Goal: Transaction & Acquisition: Obtain resource

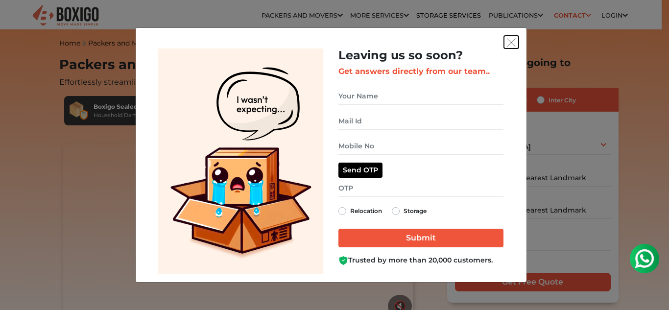
click at [509, 40] on img "get free quote dialog" at bounding box center [511, 42] width 9 height 9
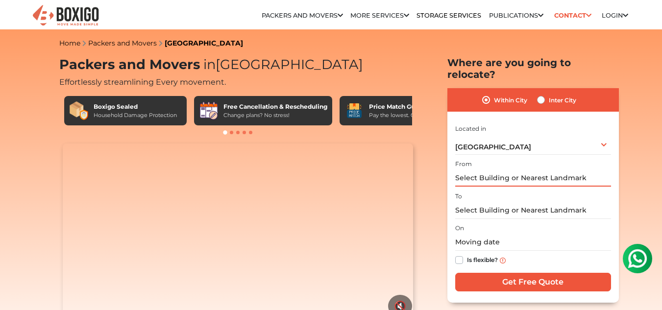
click at [509, 170] on input "text" at bounding box center [533, 178] width 156 height 17
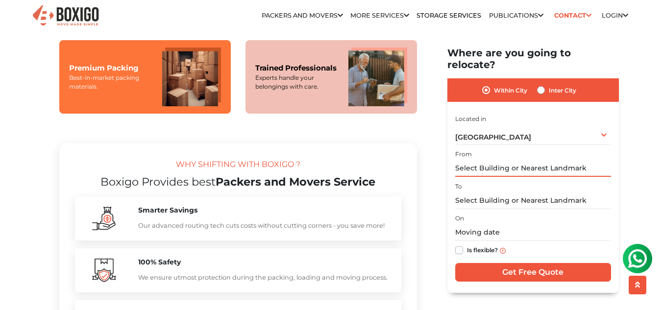
scroll to position [784, 0]
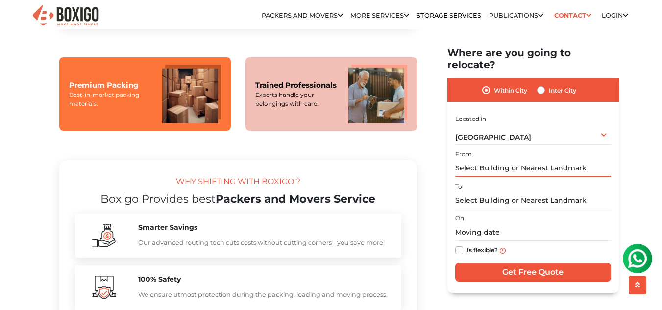
click at [485, 160] on input "text" at bounding box center [533, 168] width 156 height 17
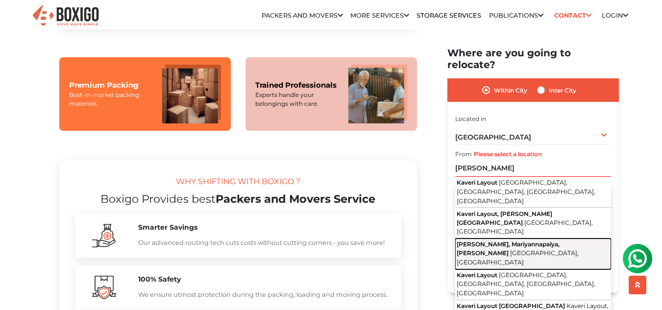
click at [493, 249] on span "[GEOGRAPHIC_DATA], [GEOGRAPHIC_DATA]" at bounding box center [518, 257] width 122 height 17
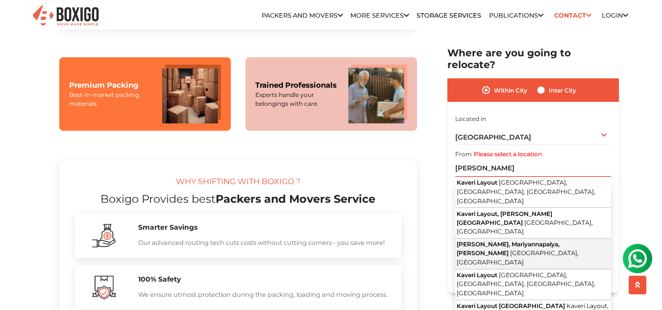
type input "[PERSON_NAME], Mariyannapalya, Dasarahalli, [GEOGRAPHIC_DATA], [GEOGRAPHIC_DATA]"
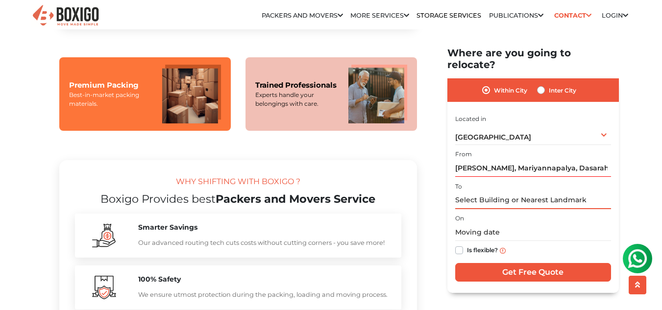
click at [489, 192] on input "text" at bounding box center [533, 200] width 156 height 17
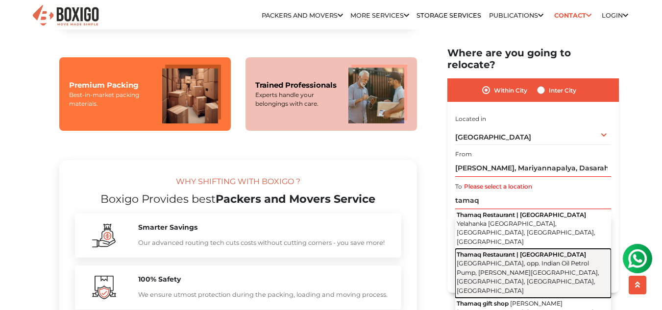
click at [497, 248] on button "Thamaq Restaurant | Bagalur Cross Bagalur Main Road, opp. Indian Oil Petrol Pum…" at bounding box center [533, 272] width 156 height 49
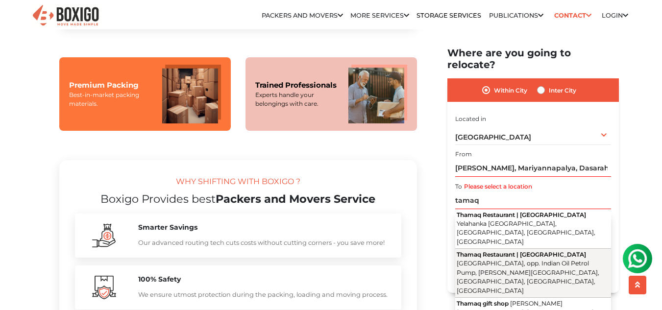
type input "Thamaq Restaurant | [GEOGRAPHIC_DATA], opp. Indian Oil Petrol Pump, [PERSON_NAM…"
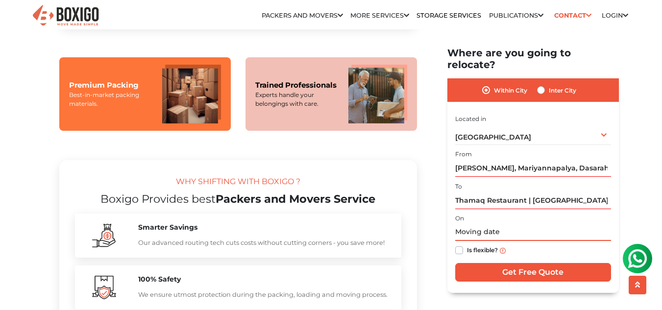
click at [491, 224] on input "text" at bounding box center [533, 232] width 156 height 17
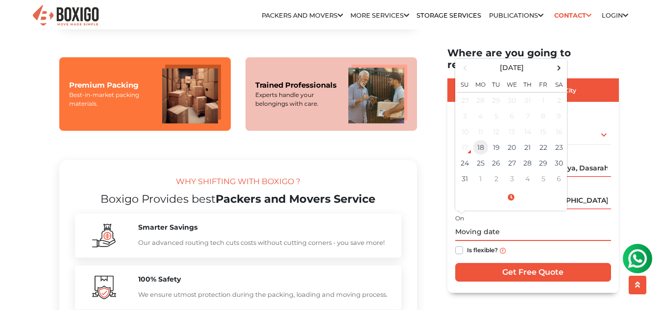
click at [488, 141] on td "18" at bounding box center [481, 148] width 16 height 16
type input "08/18/2025 10:59 AM"
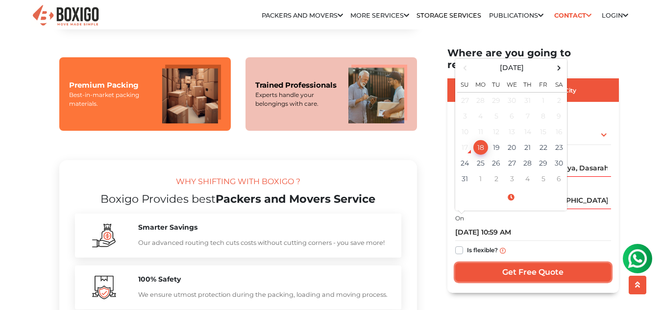
click at [519, 264] on input "Get Free Quote" at bounding box center [533, 272] width 156 height 19
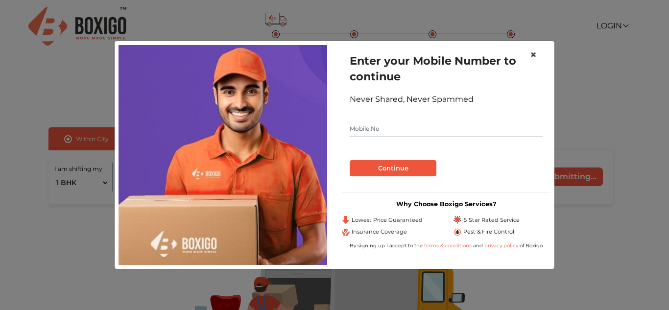
click at [534, 53] on span "×" at bounding box center [533, 55] width 7 height 14
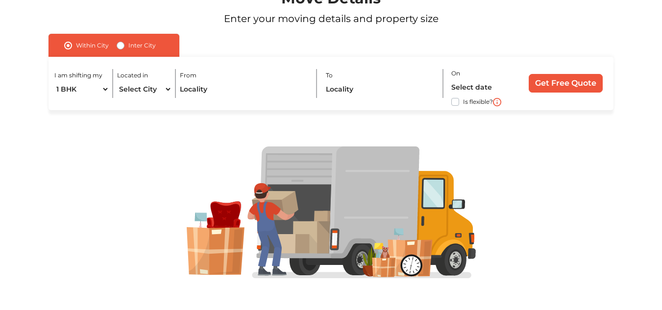
scroll to position [99, 0]
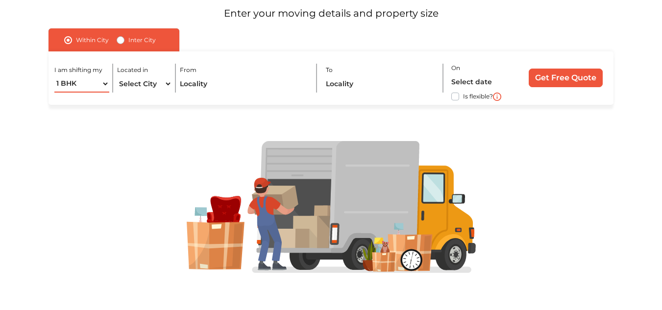
click at [104, 82] on select "1 BHK 2 BHK 3 BHK 3 + BHK FEW ITEMS" at bounding box center [81, 83] width 55 height 17
click at [54, 75] on select "1 BHK 2 BHK 3 BHK 3 + BHK FEW ITEMS" at bounding box center [81, 83] width 55 height 17
click at [121, 86] on select "Select City [GEOGRAPHIC_DATA] [GEOGRAPHIC_DATA] [GEOGRAPHIC_DATA] [GEOGRAPHIC_D…" at bounding box center [144, 83] width 55 height 17
select select "[GEOGRAPHIC_DATA]"
click at [117, 75] on select "Select City [GEOGRAPHIC_DATA] [GEOGRAPHIC_DATA] [GEOGRAPHIC_DATA] [GEOGRAPHIC_D…" at bounding box center [144, 83] width 55 height 17
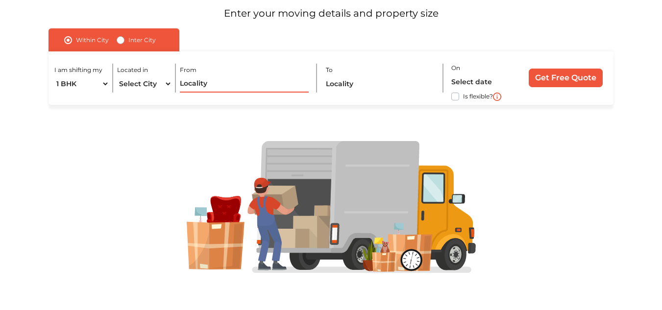
click at [206, 80] on input "text" at bounding box center [244, 83] width 129 height 17
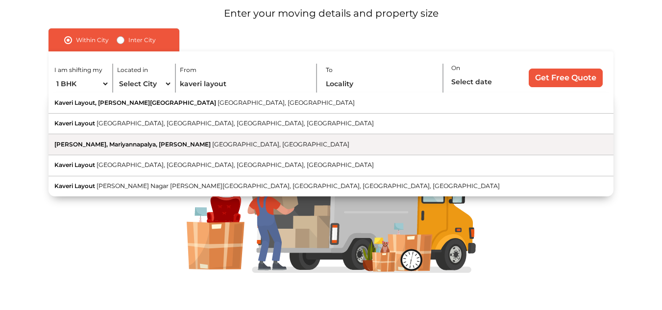
click at [155, 138] on button "[PERSON_NAME], Mariyannapalya, Dasarahalli [GEOGRAPHIC_DATA], [GEOGRAPHIC_DATA]" at bounding box center [331, 144] width 565 height 21
type input "[PERSON_NAME], Mariyannapalya, Dasarahalli, [GEOGRAPHIC_DATA], [GEOGRAPHIC_DATA]"
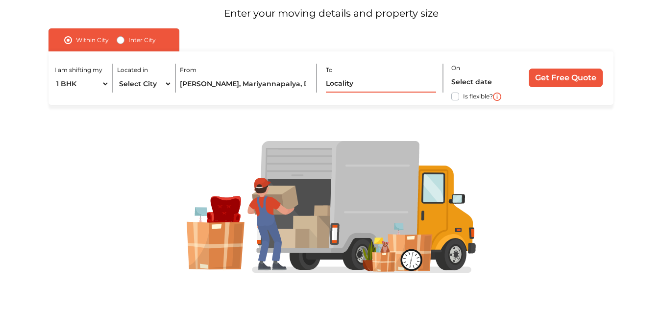
click at [343, 80] on input "text" at bounding box center [381, 83] width 111 height 17
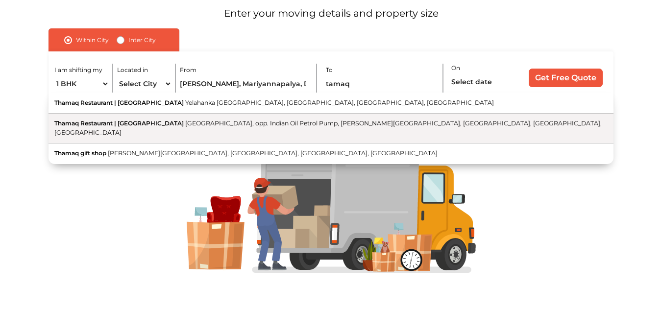
click at [354, 129] on button "Thamaq Restaurant | [GEOGRAPHIC_DATA], opp. Indian Oil Petrol Pump, [PERSON_NAM…" at bounding box center [331, 129] width 565 height 30
type input "Thamaq Restaurant | [GEOGRAPHIC_DATA], opp. Indian Oil Petrol Pump, [PERSON_NAM…"
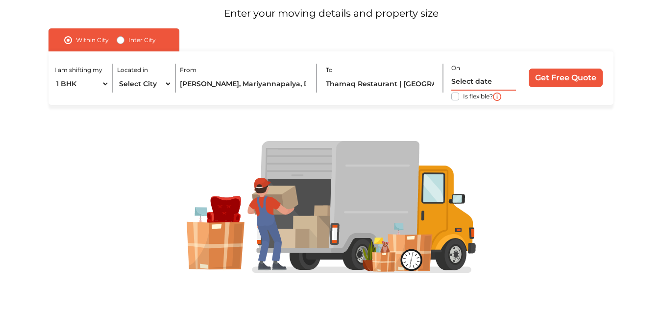
click at [469, 86] on input "text" at bounding box center [483, 82] width 65 height 17
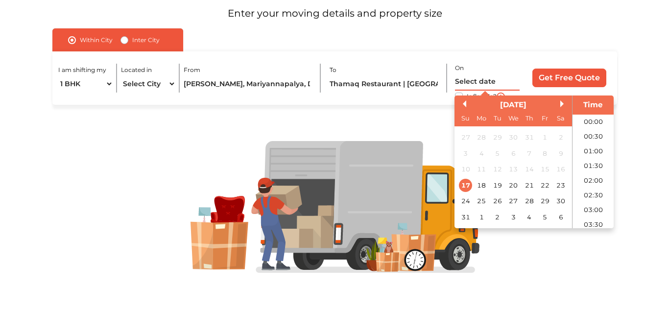
scroll to position [274, 0]
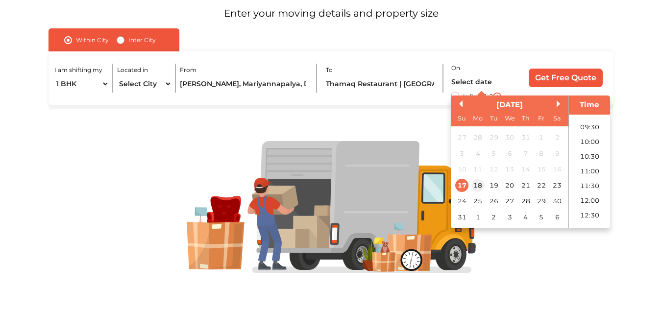
click at [481, 181] on div "18" at bounding box center [477, 185] width 13 height 13
click at [579, 161] on li "10:30" at bounding box center [590, 156] width 42 height 15
type input "[DATE] 10:30 AM"
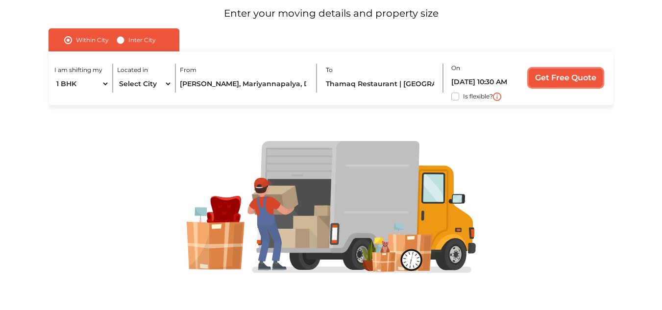
click at [550, 82] on input "Get Free Quote" at bounding box center [566, 78] width 74 height 19
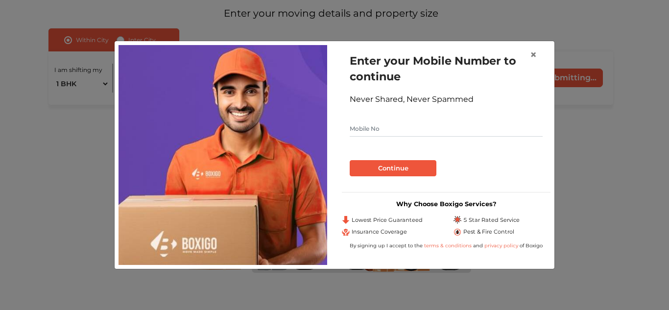
click at [436, 122] on input "text" at bounding box center [446, 129] width 193 height 16
type input "9380970684"
click at [411, 166] on button "Continue" at bounding box center [393, 168] width 87 height 17
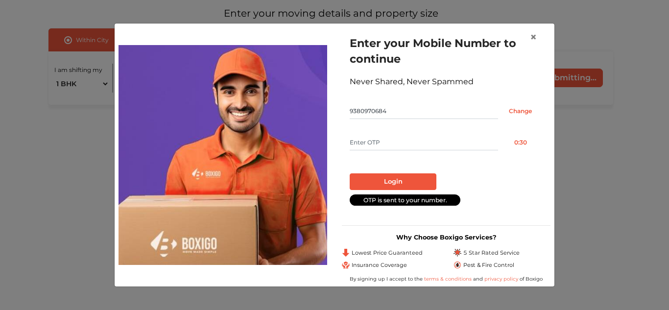
click at [408, 145] on input "text" at bounding box center [424, 143] width 148 height 16
type input "2383"
click at [396, 183] on button "Login" at bounding box center [393, 181] width 87 height 17
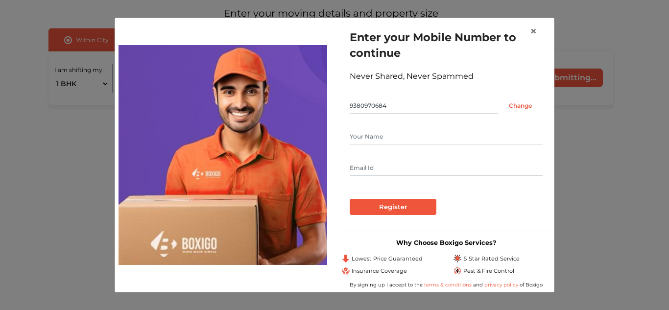
click at [404, 142] on input "text" at bounding box center [446, 137] width 193 height 16
type input "[PERSON_NAME]"
click at [412, 163] on input "text" at bounding box center [446, 168] width 193 height 16
type input "[EMAIL_ADDRESS][DOMAIN_NAME]"
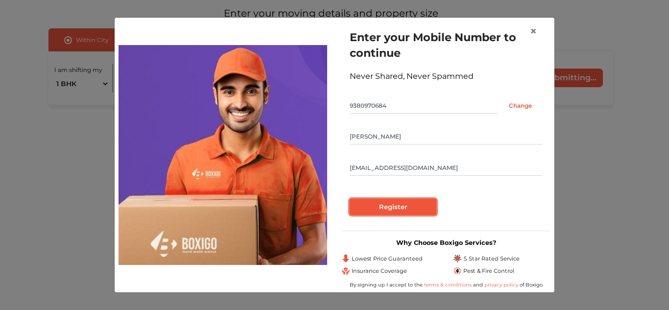
click at [415, 211] on input "Register" at bounding box center [393, 207] width 87 height 17
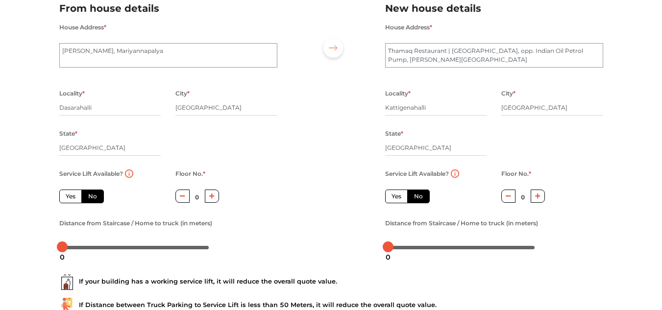
scroll to position [96, 0]
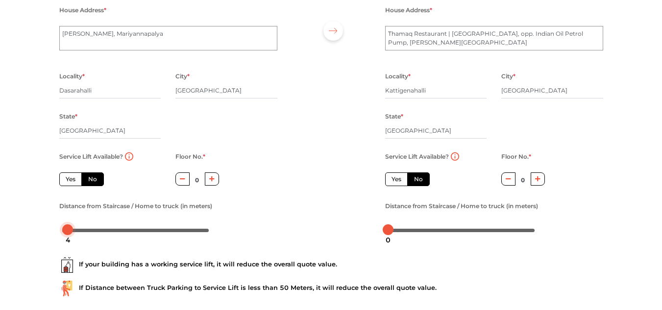
drag, startPoint x: 62, startPoint y: 228, endPoint x: 68, endPoint y: 226, distance: 5.6
click at [68, 226] on div at bounding box center [67, 229] width 11 height 11
drag, startPoint x: 69, startPoint y: 226, endPoint x: 59, endPoint y: 224, distance: 9.5
click at [59, 226] on div at bounding box center [62, 229] width 11 height 11
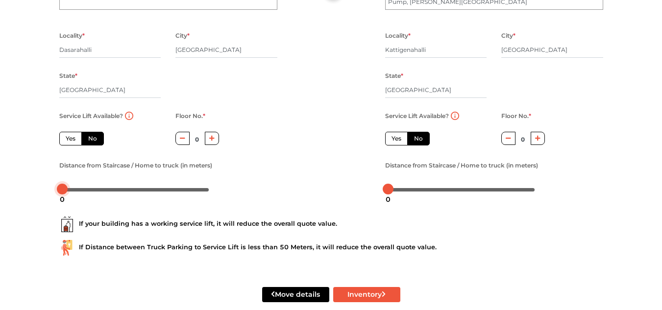
scroll to position [145, 0]
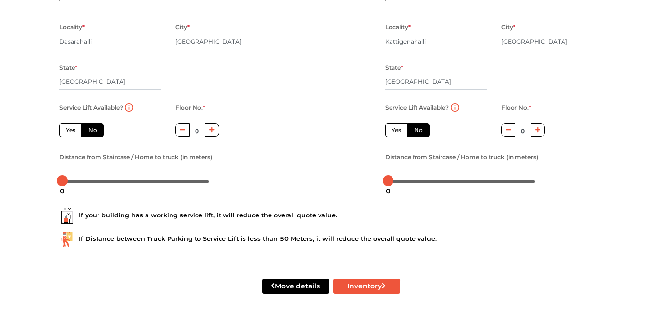
click at [247, 167] on div "Distance from Staircase / Home to truck (in meters)" at bounding box center [168, 170] width 218 height 38
click at [541, 132] on button "button" at bounding box center [538, 130] width 14 height 13
type input "1"
drag, startPoint x: 389, startPoint y: 180, endPoint x: 396, endPoint y: 180, distance: 7.9
click at [396, 180] on div at bounding box center [395, 180] width 11 height 11
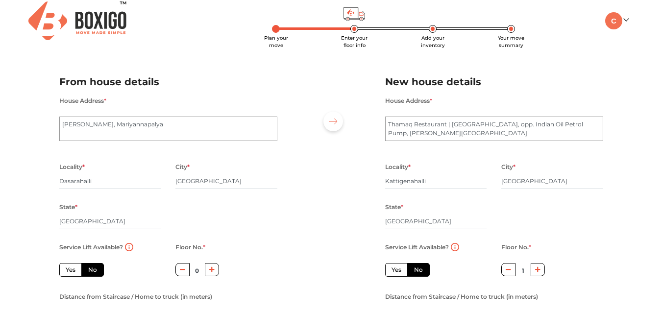
scroll to position [152, 0]
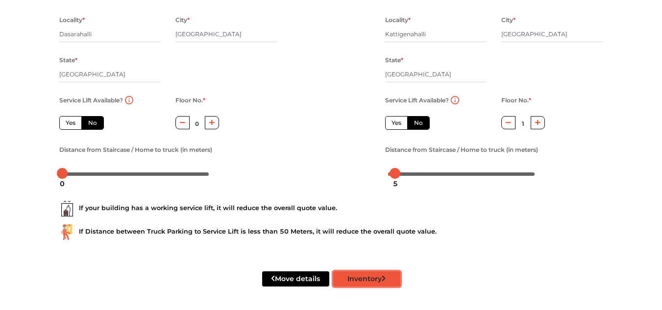
click at [370, 278] on button "Inventory" at bounding box center [366, 279] width 67 height 15
radio input "true"
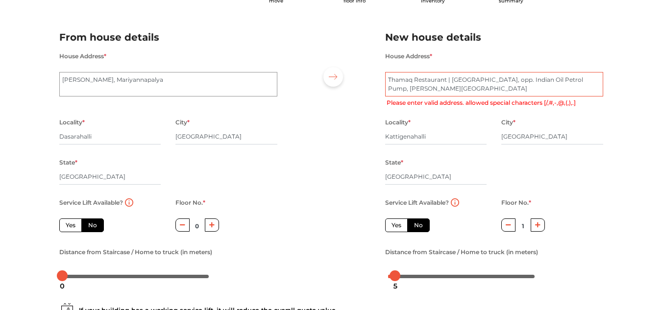
scroll to position [49, 0]
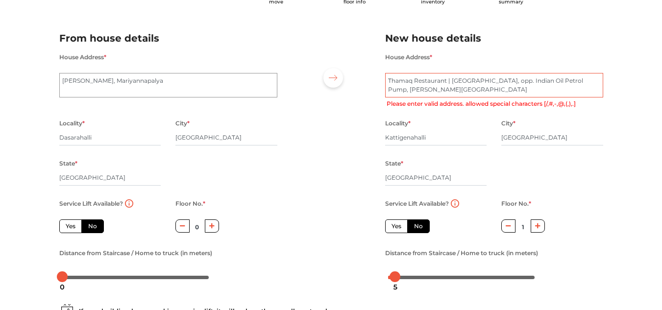
click at [451, 79] on textarea "Thamaq Restaurant | [GEOGRAPHIC_DATA], opp. Indian Oil Petrol Pump, [PERSON_NAM…" at bounding box center [494, 85] width 218 height 25
type textarea "Thamaq Restaurant |[GEOGRAPHIC_DATA], opp. Indian Oil Petrol Pump, [PERSON_NAME…"
radio input "true"
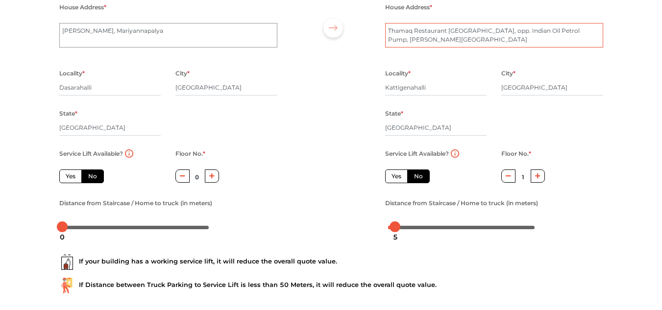
scroll to position [152, 0]
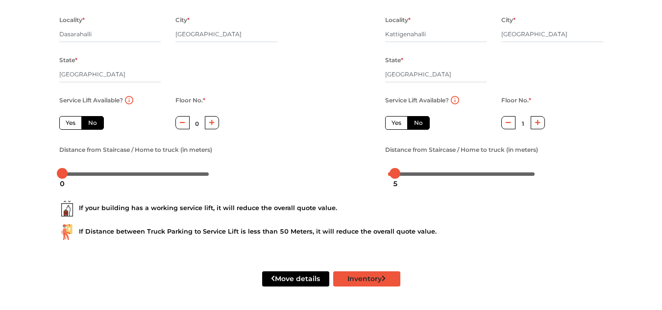
type textarea "Thamaq Restaurant [GEOGRAPHIC_DATA], opp. Indian Oil Petrol Pump, [PERSON_NAME]…"
click at [378, 280] on button "Inventory" at bounding box center [366, 279] width 67 height 15
radio input "true"
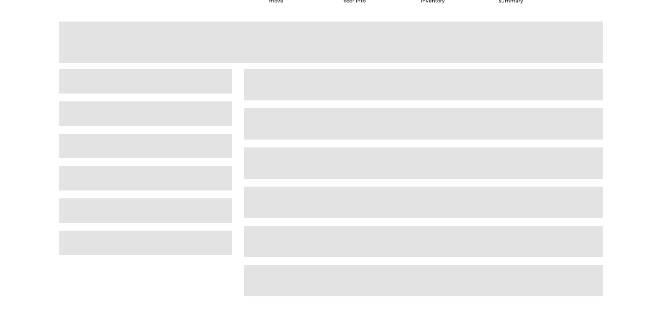
scroll to position [25, 0]
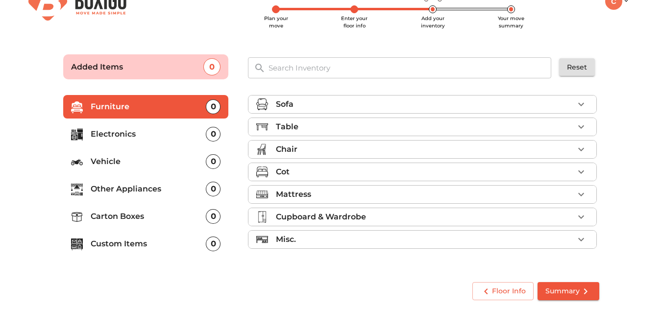
click at [337, 170] on div "Cot" at bounding box center [425, 172] width 298 height 12
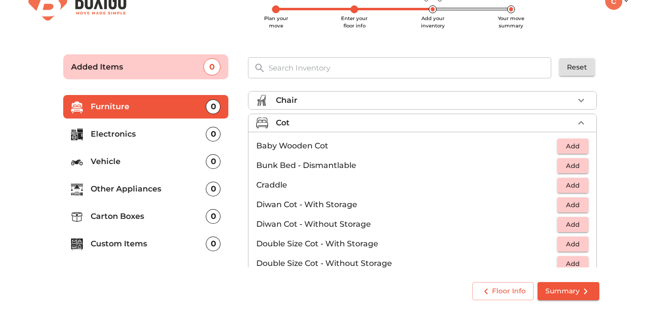
scroll to position [98, 0]
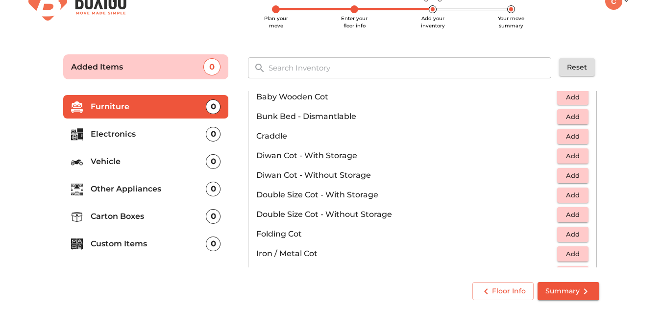
click at [573, 197] on span "Add" at bounding box center [573, 195] width 22 height 11
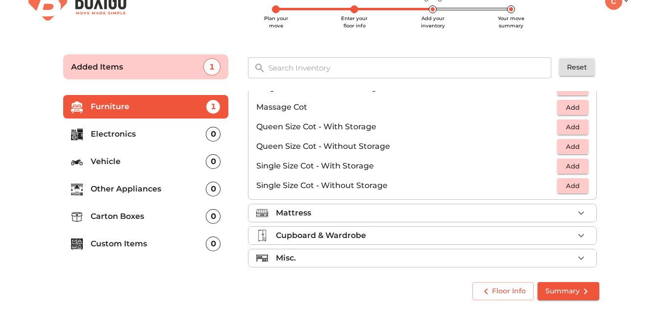
scroll to position [311, 0]
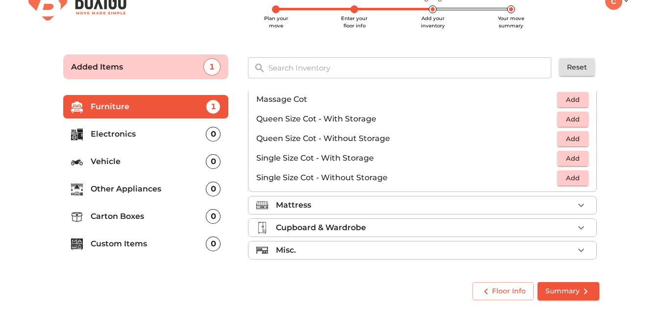
click at [158, 131] on p "Electronics" at bounding box center [149, 134] width 116 height 12
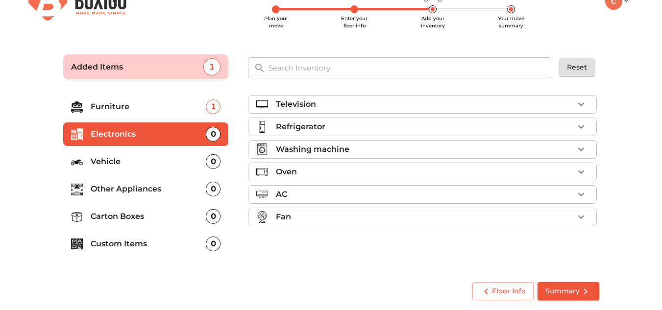
click at [378, 102] on div "Television" at bounding box center [425, 105] width 298 height 12
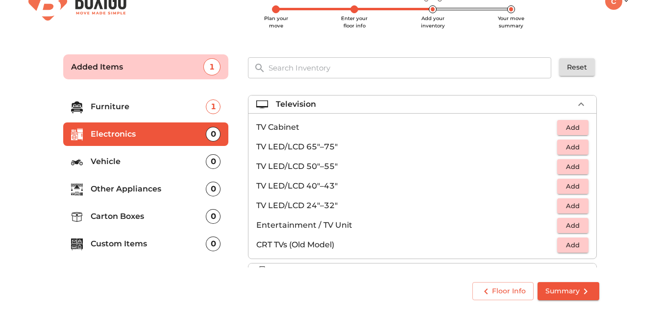
click at [569, 190] on span "Add" at bounding box center [573, 186] width 22 height 11
click at [575, 100] on icon "button" at bounding box center [581, 105] width 12 height 12
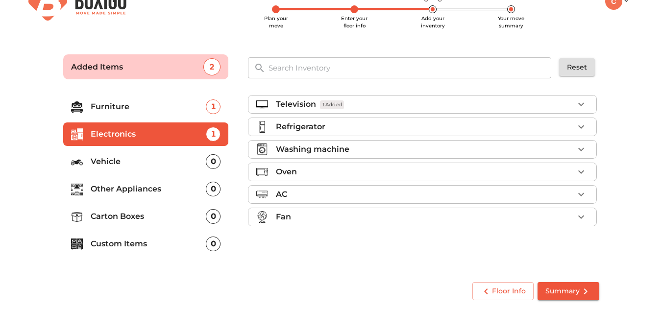
click at [405, 128] on div "Refrigerator" at bounding box center [425, 127] width 298 height 12
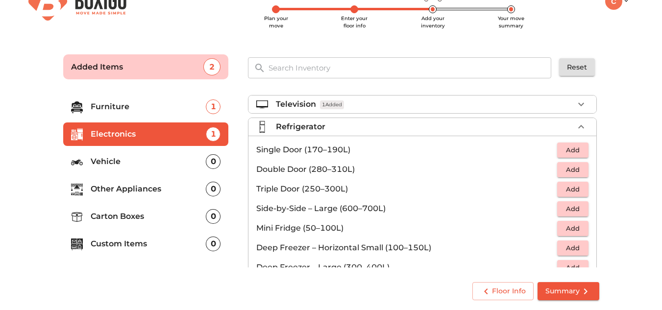
click at [578, 153] on span "Add" at bounding box center [573, 150] width 22 height 11
click at [575, 124] on icon "button" at bounding box center [581, 127] width 12 height 12
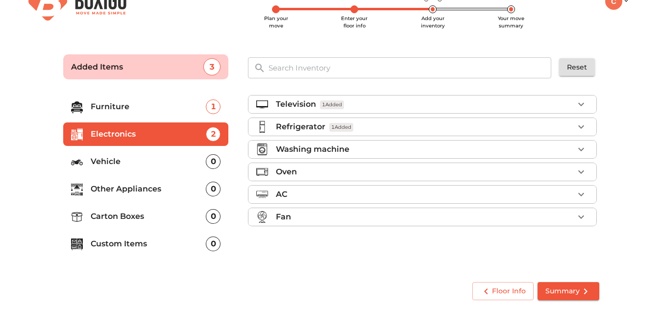
click at [493, 156] on li "Washing machine" at bounding box center [422, 150] width 348 height 18
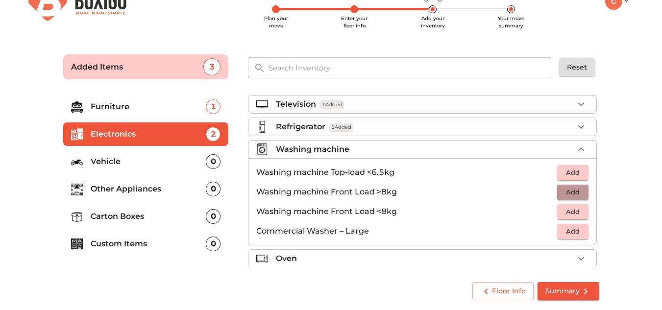
click at [565, 198] on span "Add" at bounding box center [573, 192] width 22 height 11
click at [578, 155] on icon "button" at bounding box center [581, 150] width 12 height 12
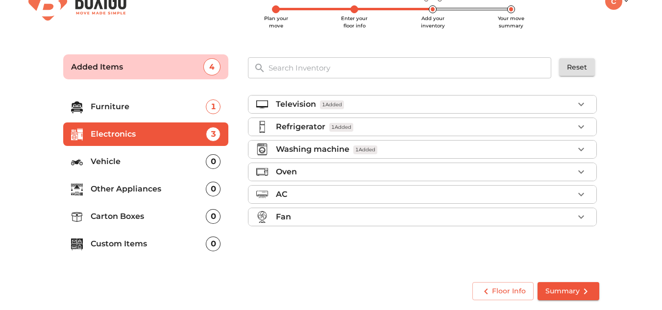
click at [362, 194] on div "AC" at bounding box center [425, 195] width 298 height 12
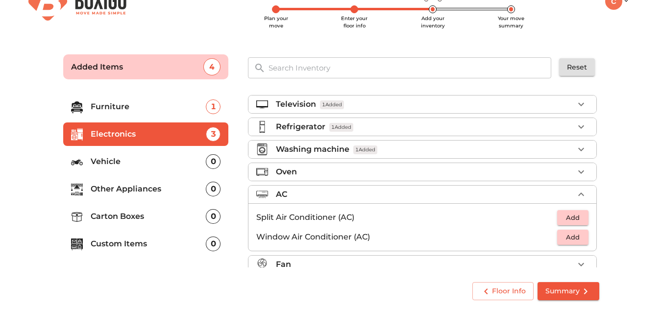
click at [581, 235] on button "Add" at bounding box center [572, 237] width 31 height 15
click at [579, 195] on icon "button" at bounding box center [581, 195] width 12 height 12
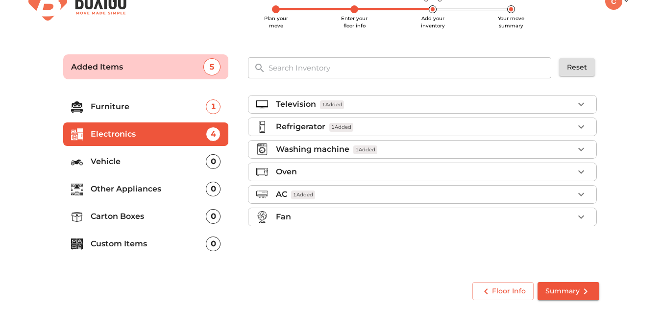
click at [576, 224] on li "Fan" at bounding box center [422, 217] width 348 height 18
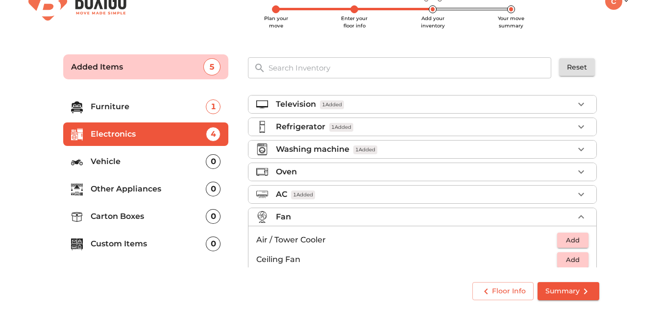
click at [576, 224] on button "button" at bounding box center [581, 217] width 15 height 15
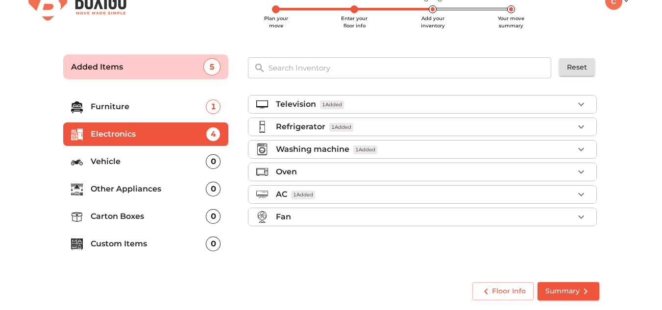
click at [159, 190] on p "Other Appliances" at bounding box center [149, 189] width 116 height 12
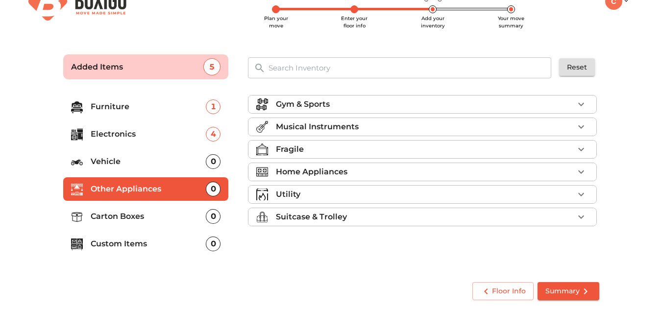
click at [131, 245] on p "Custom Items" at bounding box center [149, 244] width 116 height 12
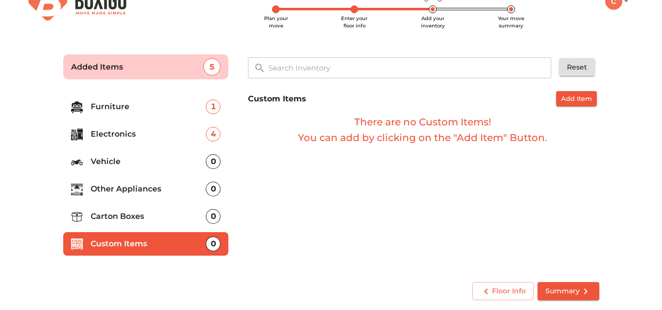
click at [138, 185] on p "Other Appliances" at bounding box center [149, 189] width 116 height 12
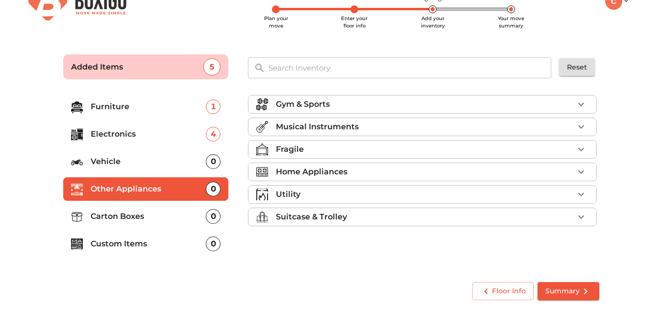
click at [353, 154] on div "Fragile" at bounding box center [425, 150] width 298 height 12
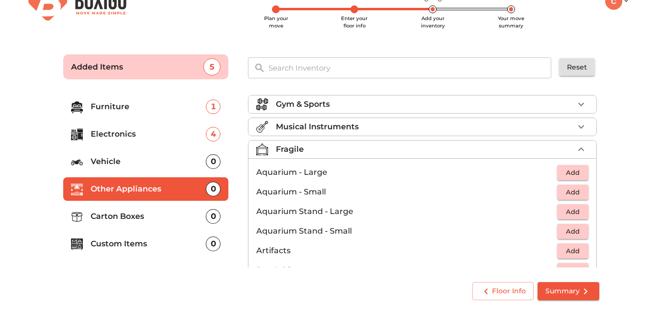
click at [352, 145] on div "Fragile" at bounding box center [425, 150] width 298 height 12
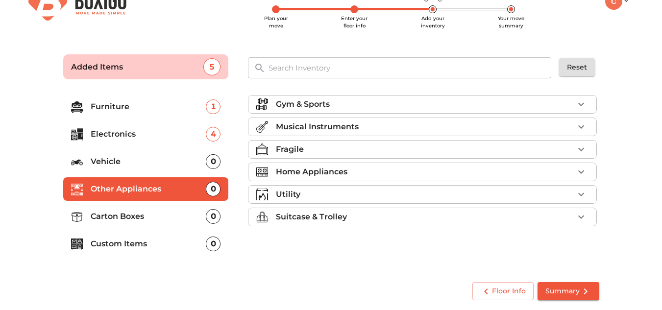
click at [341, 175] on p "Home Appliances" at bounding box center [312, 172] width 72 height 12
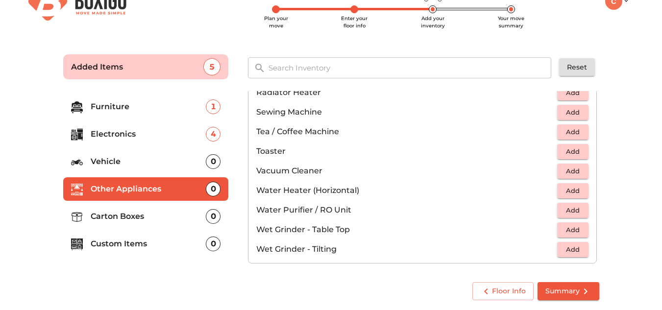
scroll to position [681, 0]
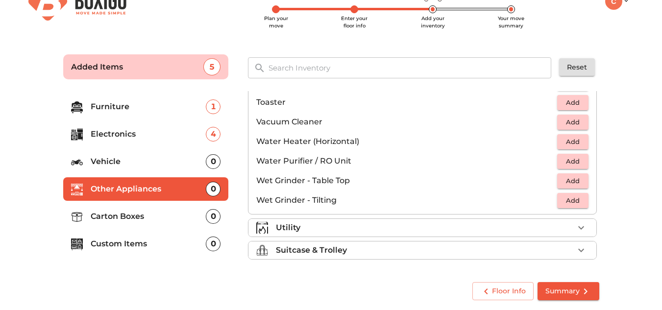
click at [344, 229] on div "Utility" at bounding box center [425, 228] width 298 height 12
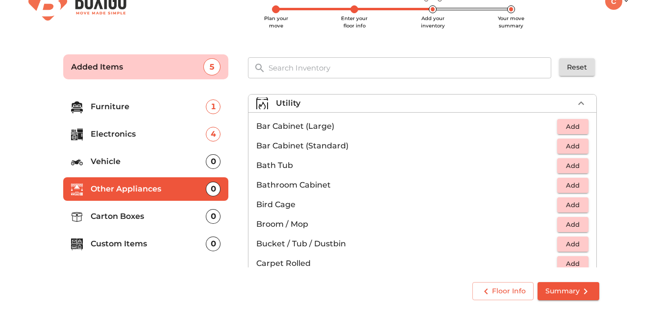
scroll to position [44, 0]
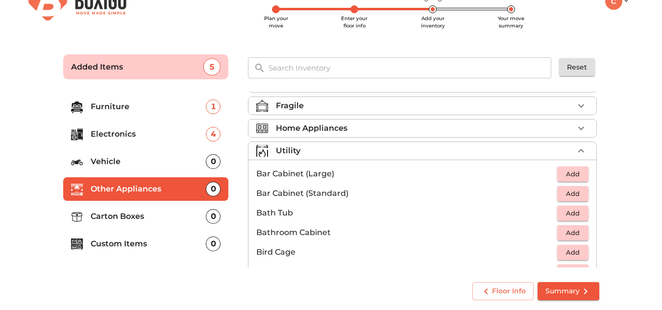
click at [569, 297] on span "Summary" at bounding box center [568, 291] width 46 height 12
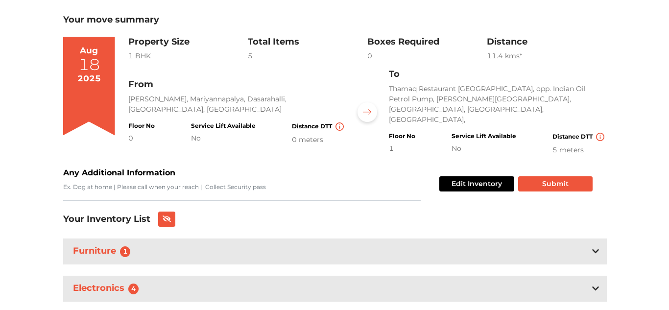
scroll to position [70, 0]
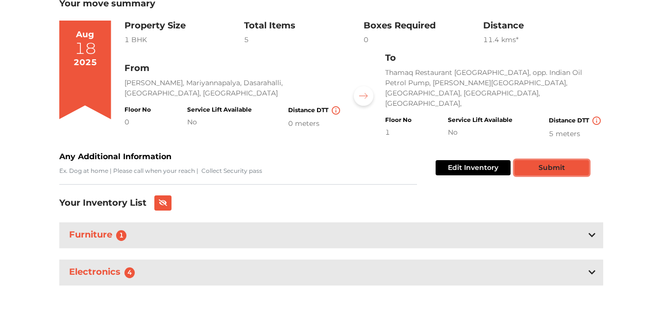
click at [547, 160] on button "Submit" at bounding box center [552, 167] width 74 height 15
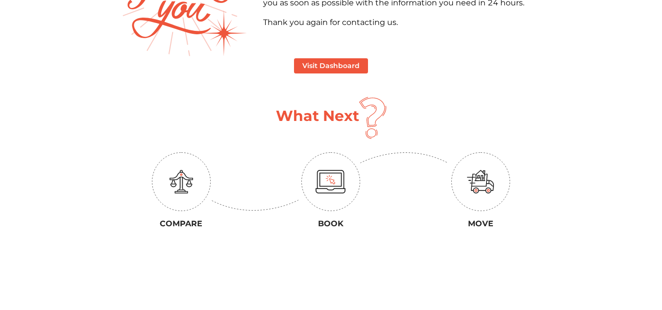
scroll to position [98, 0]
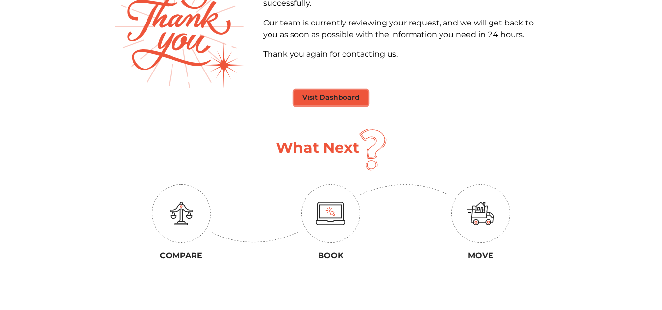
click at [344, 101] on button "Visit Dashboard" at bounding box center [331, 97] width 74 height 15
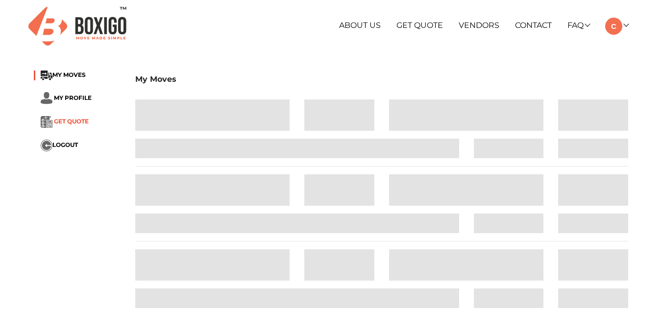
click at [65, 124] on span "GET QUOTE" at bounding box center [71, 121] width 35 height 7
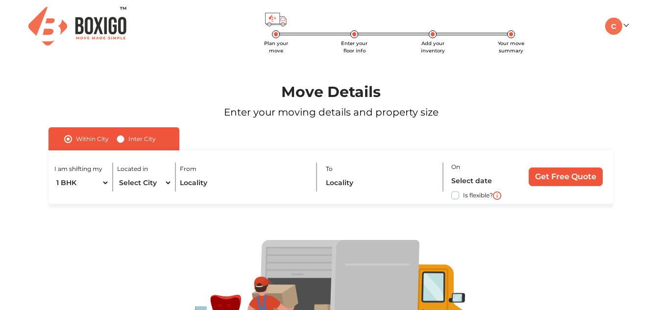
click at [629, 25] on div "My Moves My Profile Make Estimate LOGOUT" at bounding box center [584, 26] width 101 height 17
click at [620, 30] on img at bounding box center [613, 26] width 17 height 17
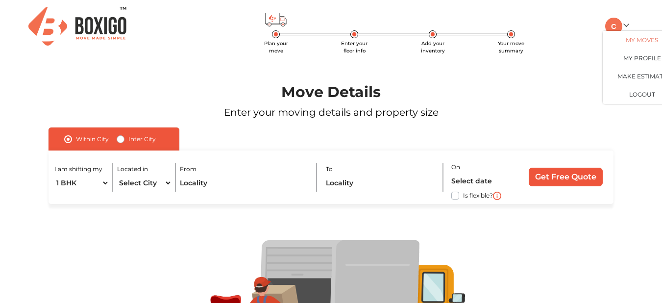
click at [624, 42] on link "My Moves" at bounding box center [642, 40] width 78 height 18
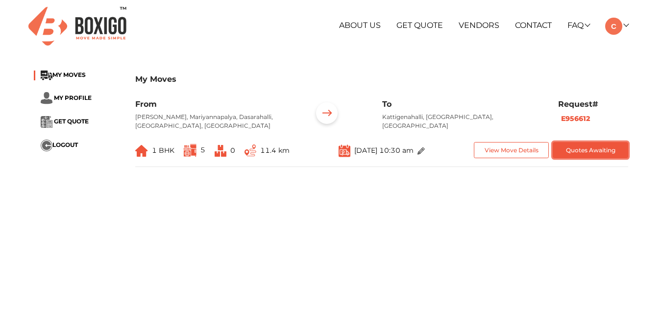
click at [569, 150] on button "Quotes Awaiting" at bounding box center [590, 150] width 75 height 16
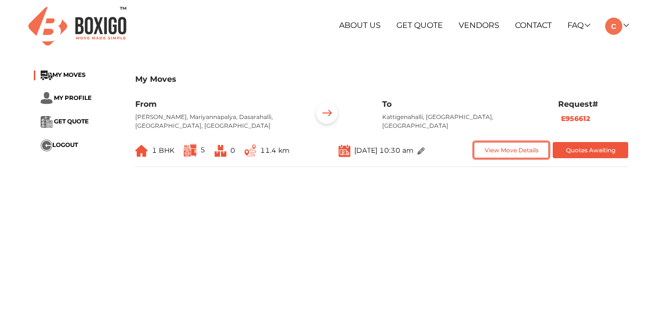
click at [517, 154] on button "View Move Details" at bounding box center [511, 150] width 75 height 16
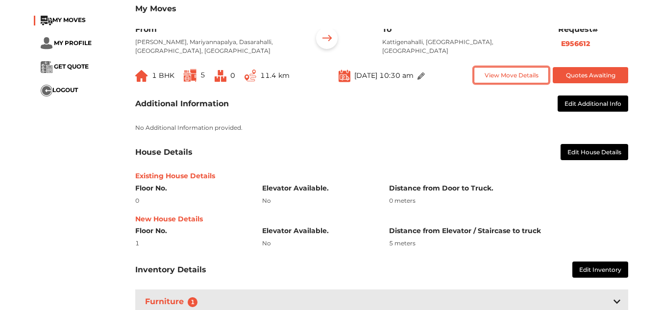
scroll to position [147, 0]
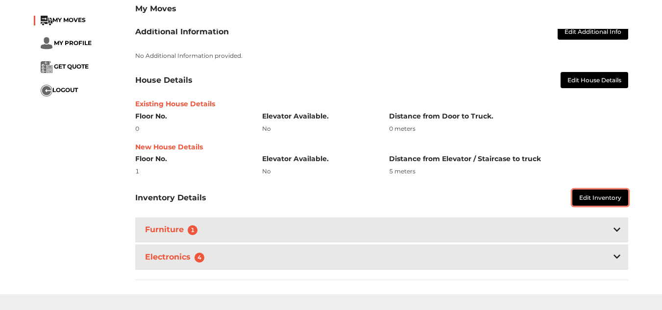
click at [604, 197] on button "Edit Inventory" at bounding box center [600, 198] width 56 height 16
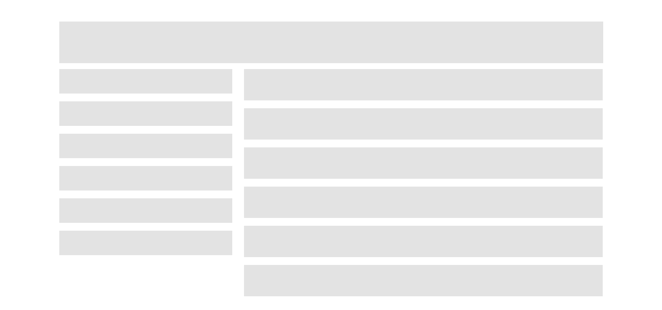
scroll to position [25, 0]
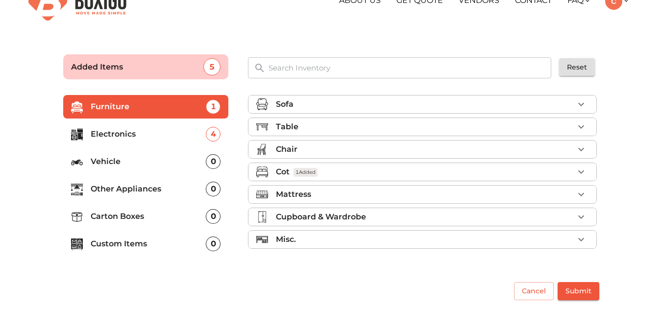
click at [128, 239] on p "Custom Items" at bounding box center [149, 244] width 116 height 12
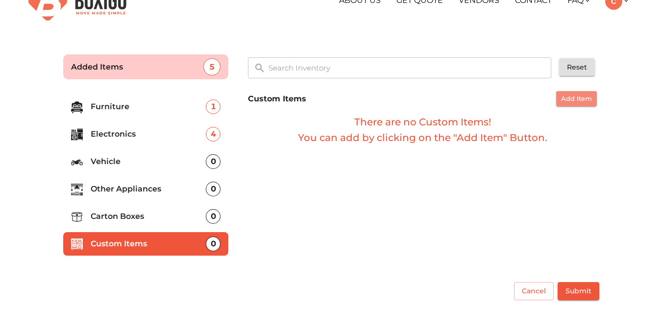
click at [567, 95] on span "Add Item" at bounding box center [576, 98] width 31 height 11
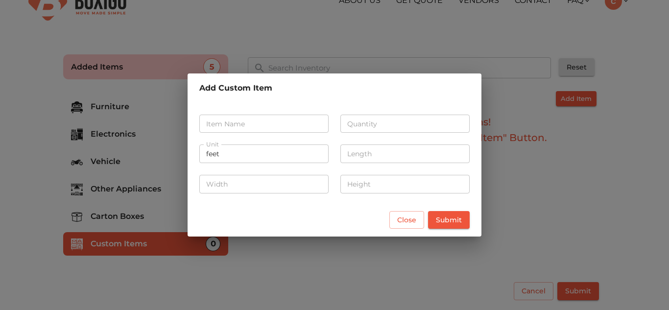
click at [272, 122] on input "text" at bounding box center [263, 124] width 129 height 19
click at [363, 125] on input "number" at bounding box center [405, 124] width 129 height 19
click at [236, 122] on input "kitchecn" at bounding box center [263, 124] width 129 height 19
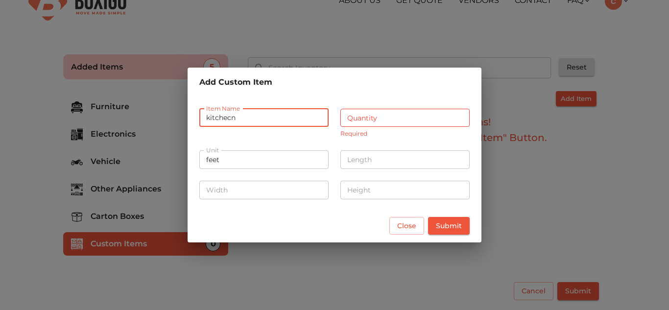
drag, startPoint x: 230, startPoint y: 121, endPoint x: 194, endPoint y: 142, distance: 41.9
click at [194, 142] on div "Unit feet Unit" at bounding box center [264, 159] width 141 height 36
click at [229, 123] on input "kitchecn" at bounding box center [263, 118] width 129 height 19
type input "kithen"
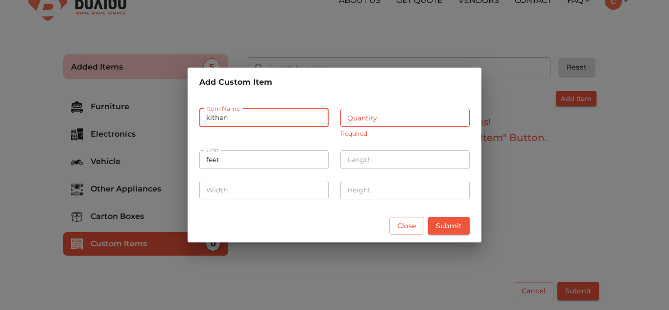
click at [372, 122] on input "number" at bounding box center [405, 118] width 129 height 19
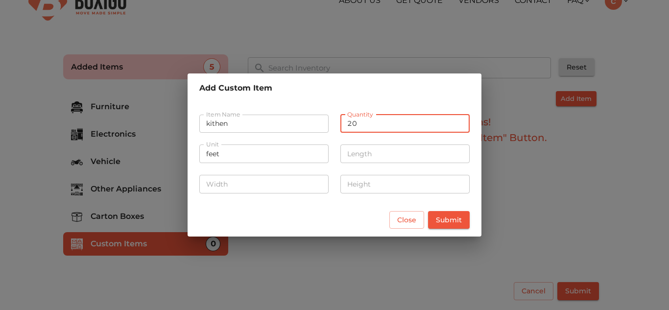
type input "20"
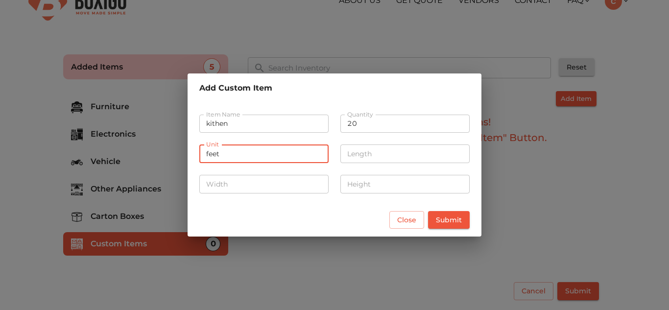
click at [273, 161] on input "feet" at bounding box center [263, 154] width 129 height 19
click at [284, 158] on input "feet" at bounding box center [263, 154] width 129 height 19
click at [285, 158] on input "feet" at bounding box center [263, 154] width 129 height 19
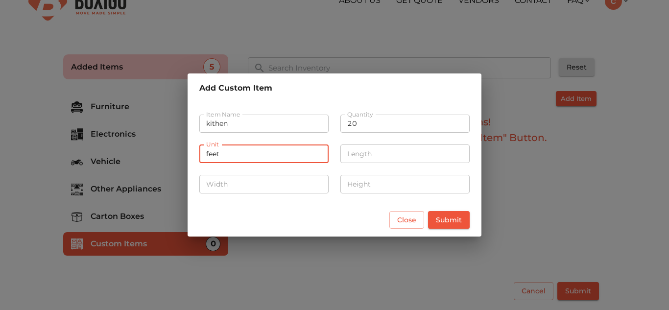
click at [285, 158] on input "feet" at bounding box center [263, 154] width 129 height 19
click at [350, 153] on input "number" at bounding box center [405, 154] width 129 height 19
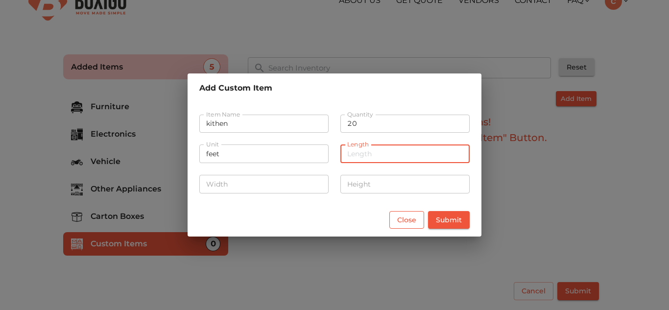
click at [411, 223] on span "Close" at bounding box center [406, 220] width 19 height 12
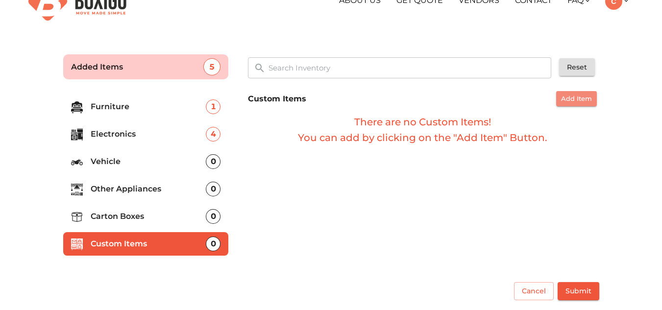
click at [587, 101] on span "Add Item" at bounding box center [576, 98] width 31 height 11
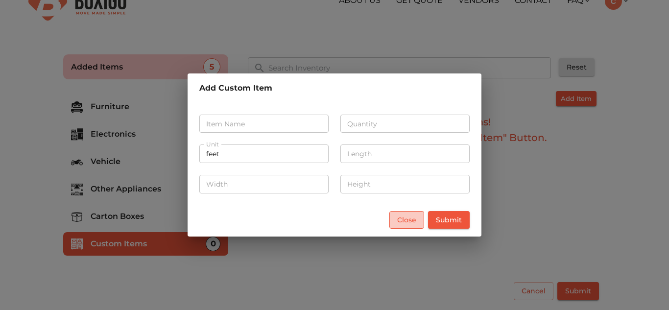
click at [404, 213] on button "Close" at bounding box center [407, 220] width 35 height 18
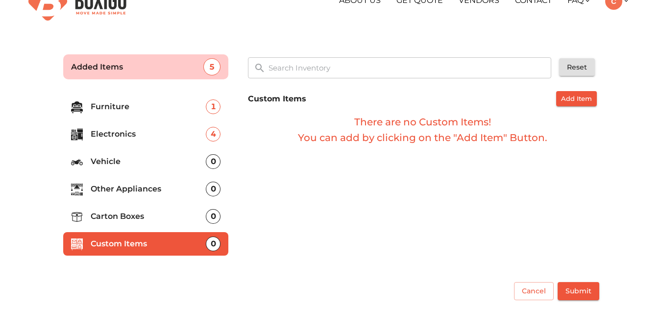
click at [165, 193] on p "Other Appliances" at bounding box center [149, 189] width 116 height 12
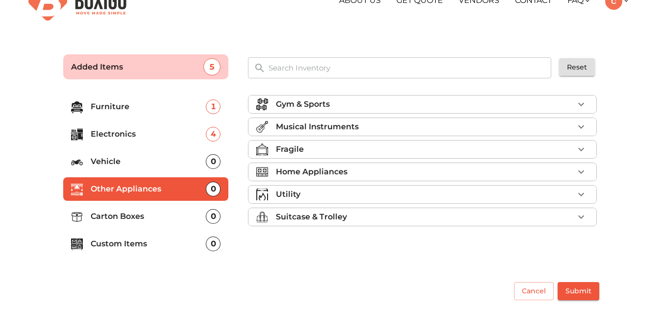
click at [311, 177] on p "Home Appliances" at bounding box center [312, 172] width 72 height 12
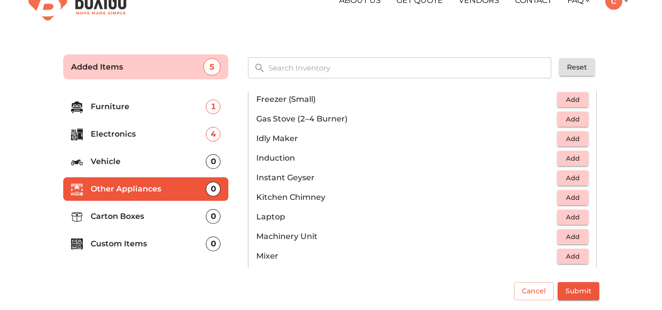
scroll to position [392, 0]
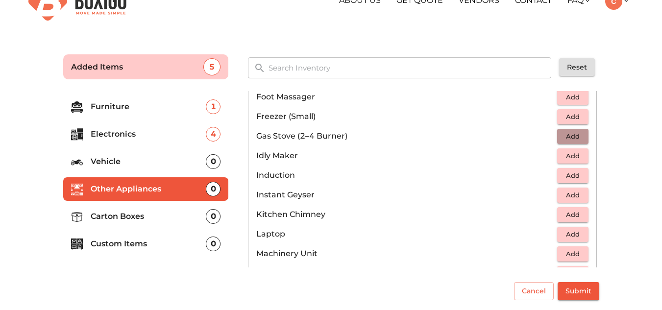
click at [565, 141] on span "Add" at bounding box center [573, 136] width 22 height 11
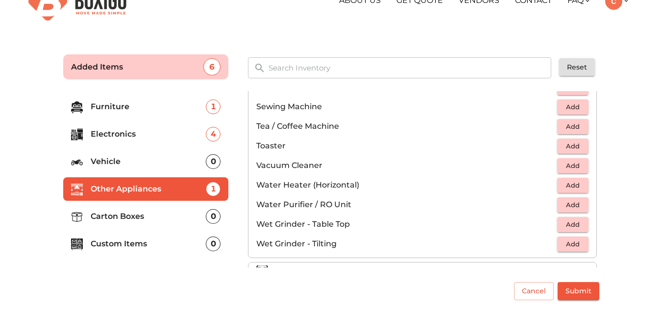
scroll to position [681, 0]
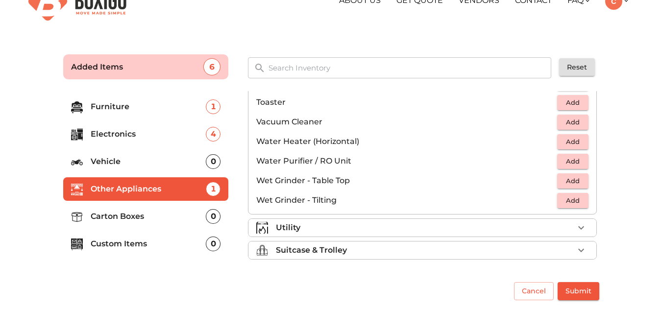
click at [569, 165] on span "Add" at bounding box center [573, 161] width 22 height 11
click at [445, 226] on div "Utility" at bounding box center [425, 228] width 298 height 12
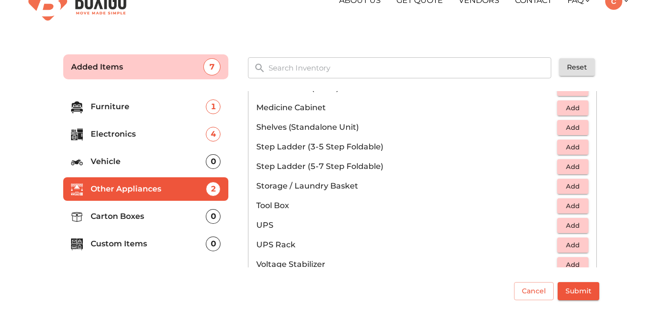
scroll to position [544, 0]
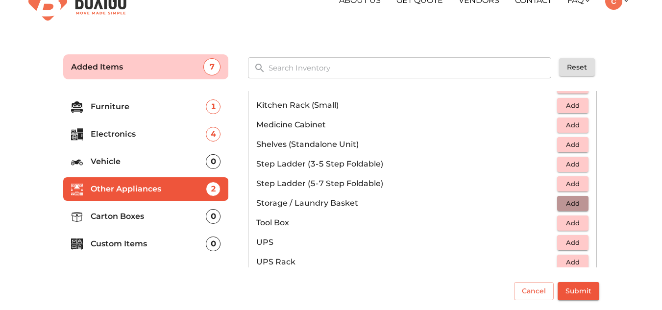
click at [567, 202] on span "Add" at bounding box center [573, 203] width 22 height 11
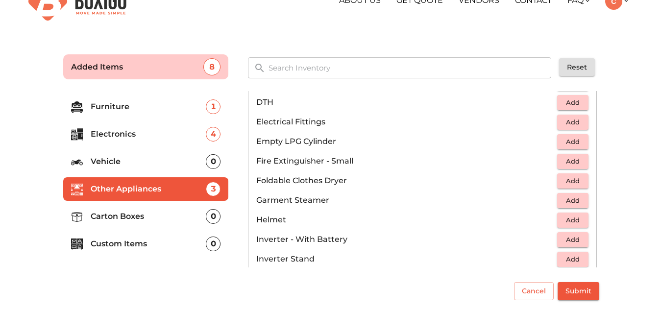
scroll to position [347, 0]
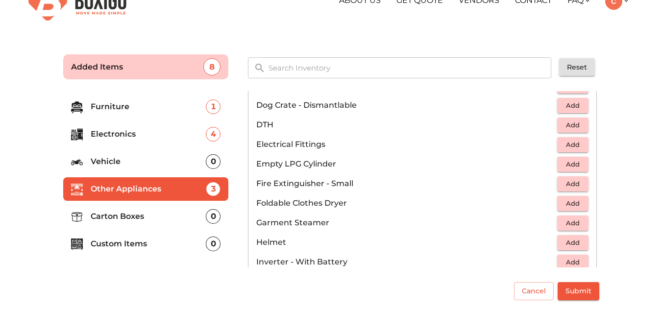
click at [574, 166] on span "Add" at bounding box center [573, 164] width 22 height 11
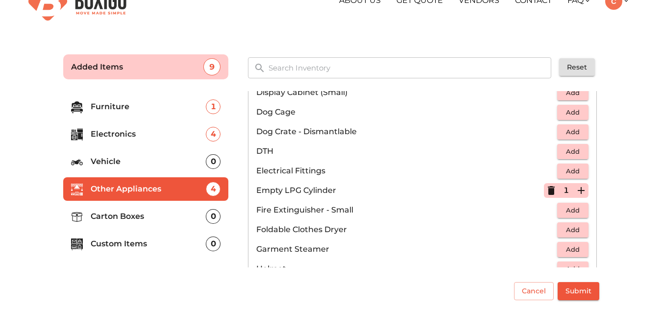
scroll to position [298, 0]
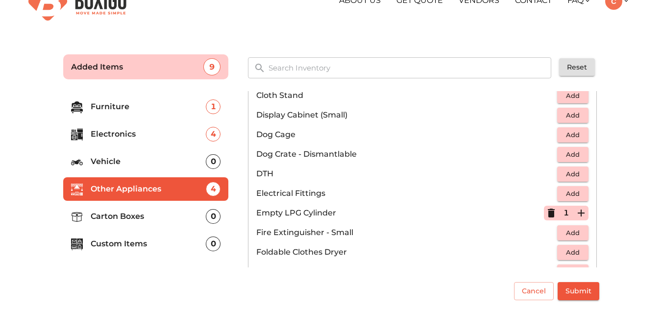
click at [563, 173] on span "Add" at bounding box center [573, 174] width 22 height 11
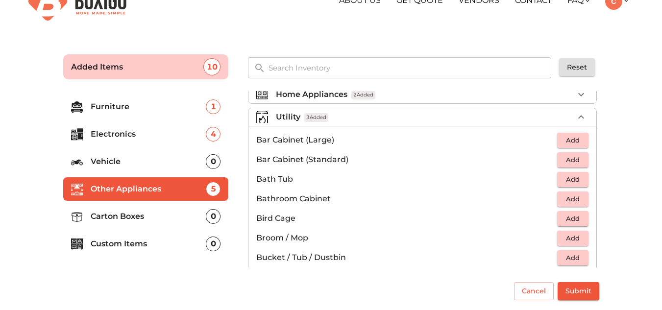
scroll to position [53, 0]
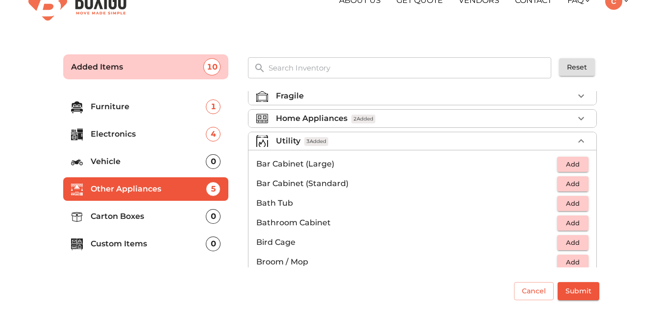
click at [526, 138] on div "Utility 3 Added" at bounding box center [425, 141] width 298 height 12
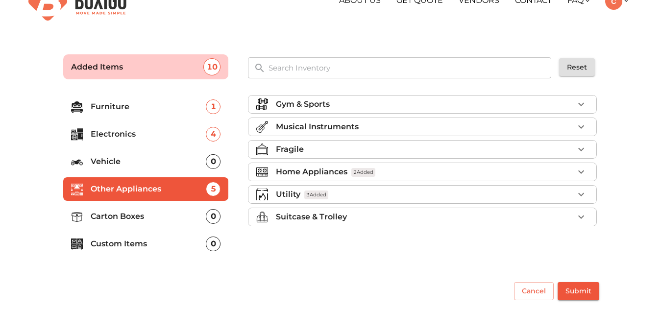
scroll to position [0, 0]
click at [398, 220] on div "Suitcase & Trolley" at bounding box center [425, 217] width 298 height 12
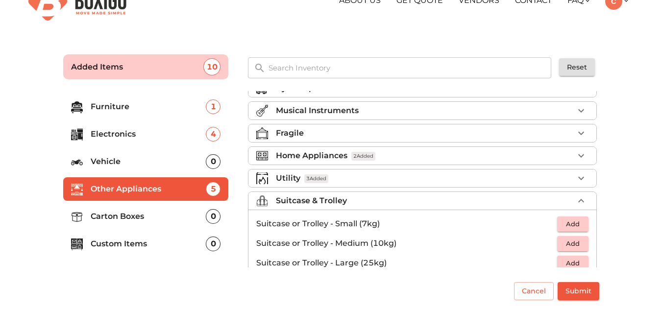
scroll to position [14, 0]
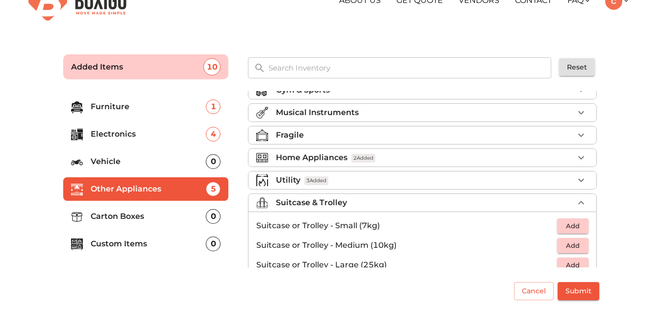
click at [402, 203] on div "Suitcase & Trolley" at bounding box center [425, 203] width 298 height 12
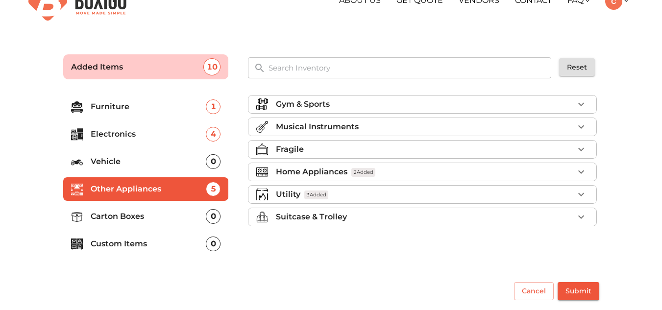
scroll to position [0, 0]
click at [403, 150] on div "Fragile" at bounding box center [425, 150] width 298 height 12
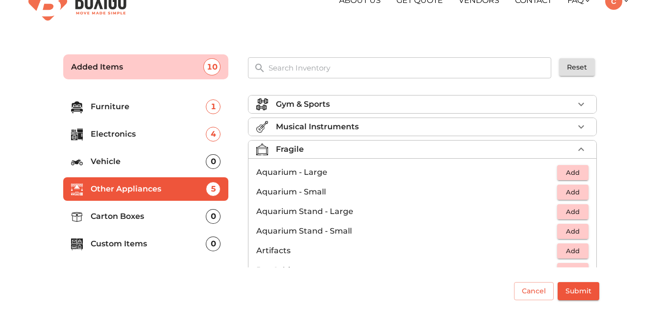
click at [389, 149] on div "Fragile" at bounding box center [425, 150] width 298 height 12
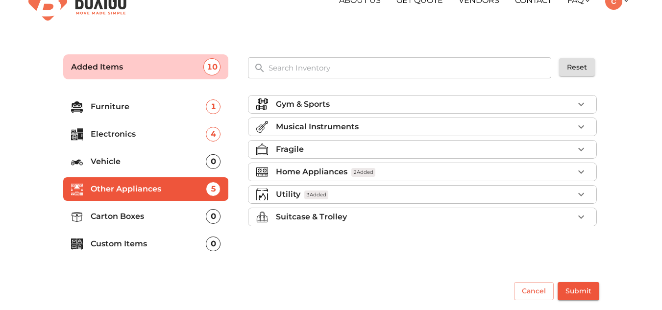
click at [142, 106] on p "Furniture" at bounding box center [149, 107] width 116 height 12
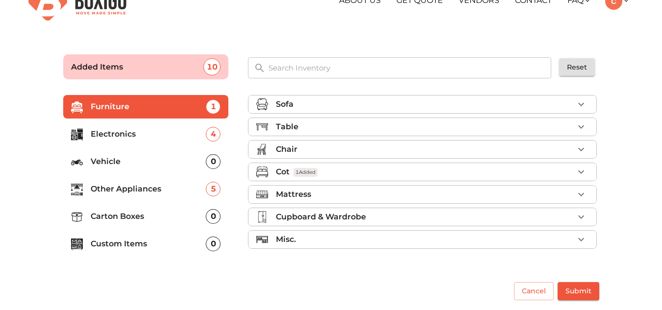
click at [280, 242] on p "Misc." at bounding box center [286, 240] width 20 height 12
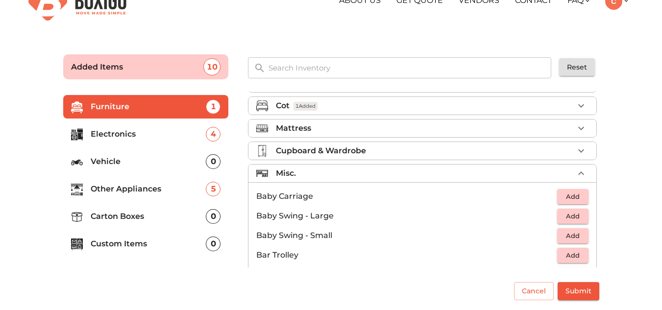
scroll to position [49, 0]
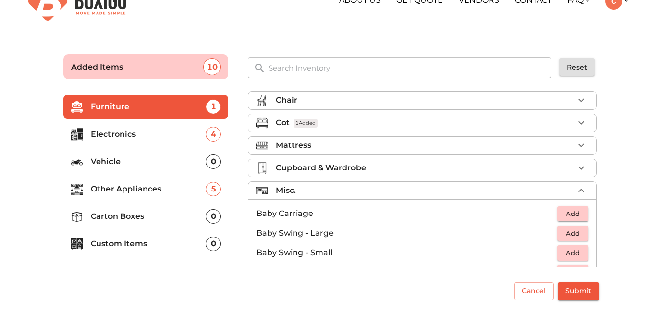
click at [294, 193] on p "Misc." at bounding box center [286, 191] width 20 height 12
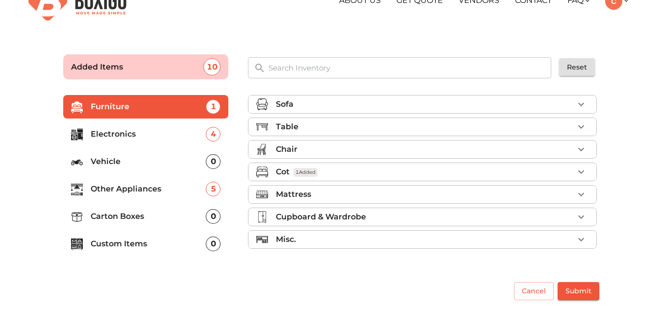
scroll to position [0, 0]
click at [298, 213] on p "Cupboard & Wardrobe" at bounding box center [321, 217] width 90 height 12
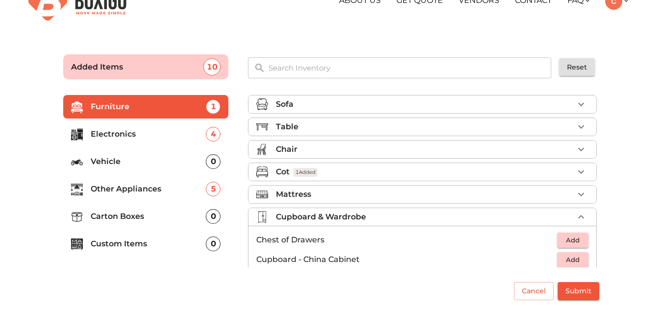
click at [302, 215] on p "Cupboard & Wardrobe" at bounding box center [321, 217] width 90 height 12
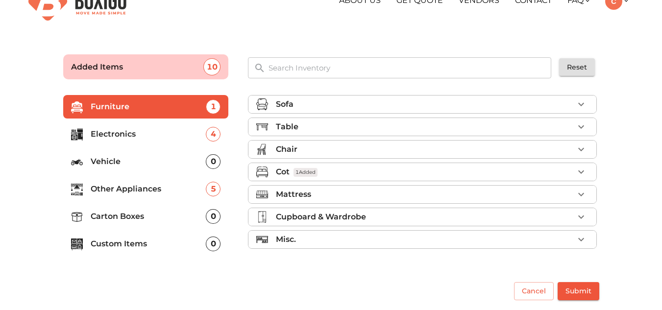
click at [300, 188] on li "Mattress" at bounding box center [422, 195] width 348 height 18
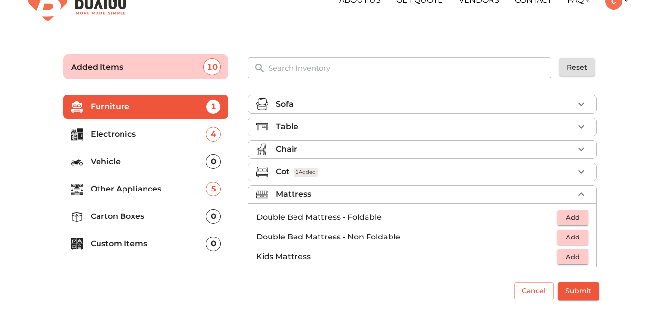
click at [363, 174] on div "Cot 1 Added" at bounding box center [425, 172] width 298 height 12
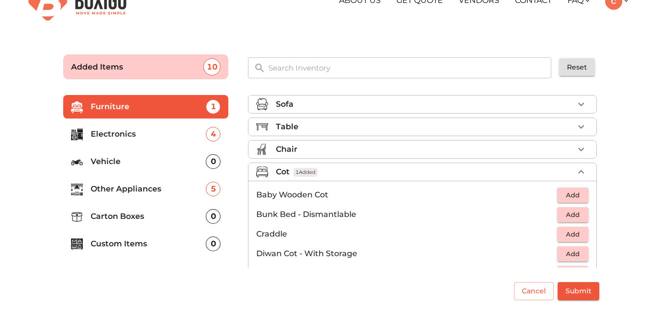
click at [356, 172] on div "Cot 1 Added" at bounding box center [425, 172] width 298 height 12
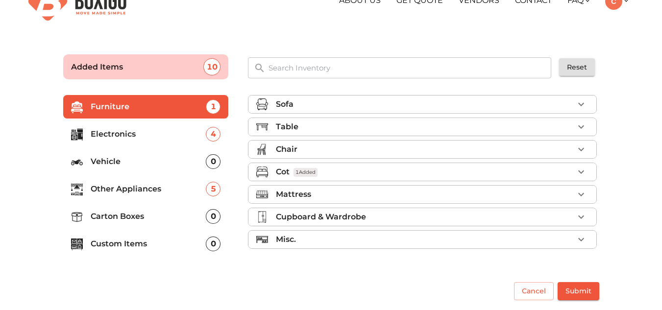
click at [327, 190] on div "Mattress" at bounding box center [425, 195] width 298 height 12
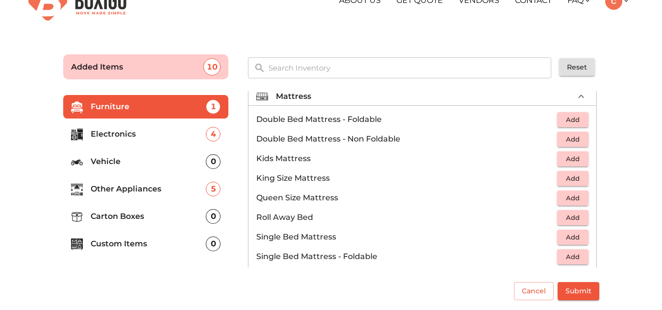
scroll to position [147, 0]
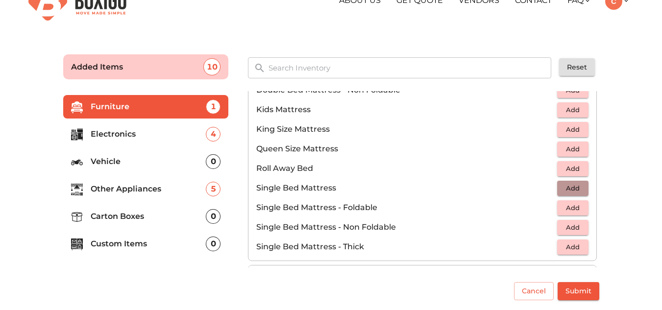
click at [566, 187] on span "Add" at bounding box center [573, 188] width 22 height 11
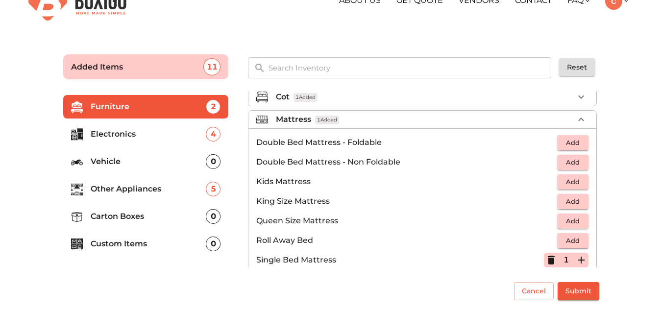
scroll to position [0, 0]
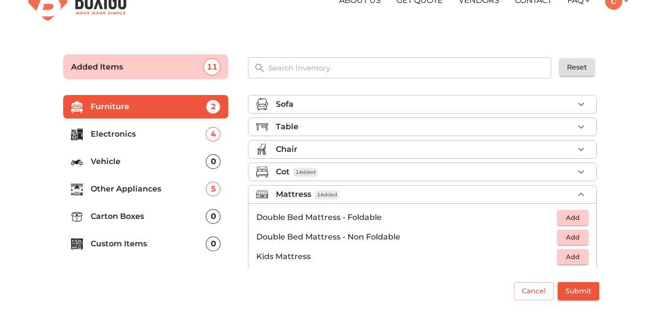
click at [391, 199] on div "Mattress 1 Added" at bounding box center [425, 195] width 298 height 12
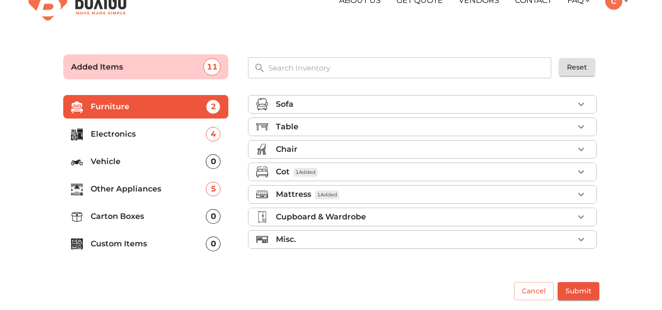
click at [365, 147] on div "Chair" at bounding box center [425, 150] width 298 height 12
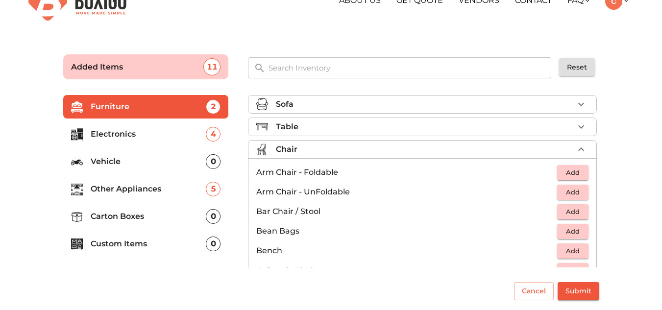
click at [365, 147] on div "Chair" at bounding box center [425, 150] width 298 height 12
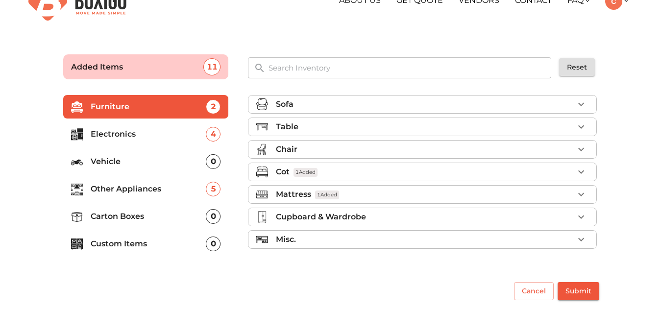
click at [367, 124] on div "Table" at bounding box center [425, 127] width 298 height 12
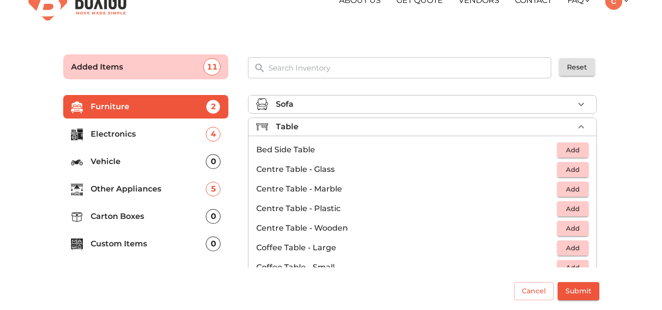
click at [367, 124] on div "Table" at bounding box center [425, 127] width 298 height 12
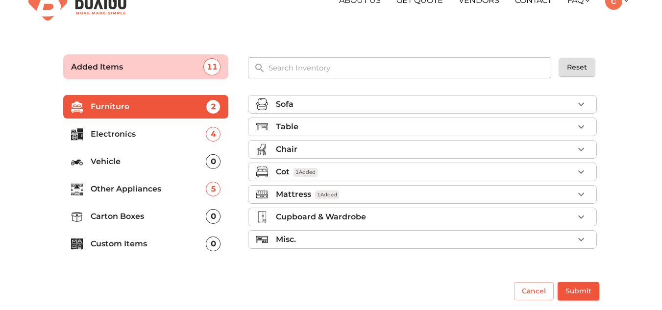
click at [171, 214] on p "Carton Boxes" at bounding box center [149, 217] width 116 height 12
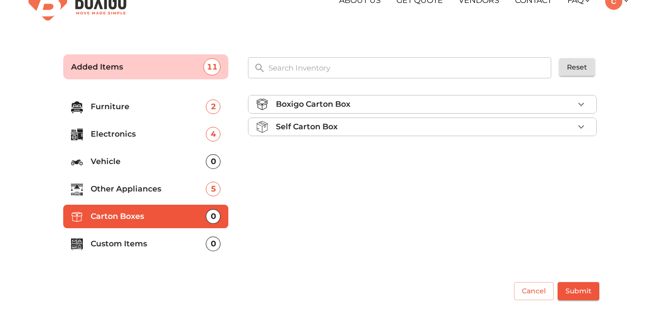
click at [346, 108] on p "Boxigo Carton Box" at bounding box center [313, 105] width 74 height 12
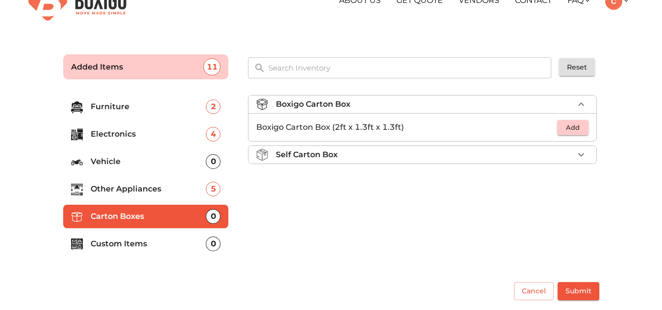
click at [346, 108] on p "Boxigo Carton Box" at bounding box center [313, 105] width 74 height 12
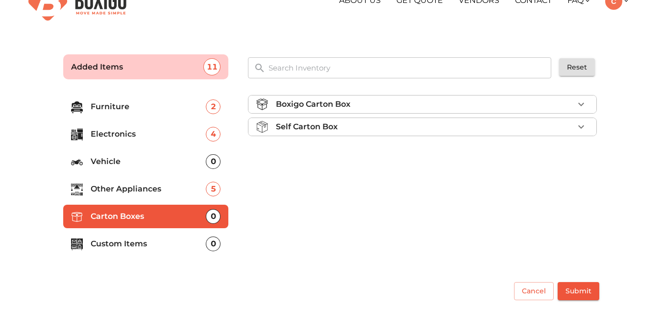
click at [330, 132] on p "Self Carton Box" at bounding box center [307, 127] width 62 height 12
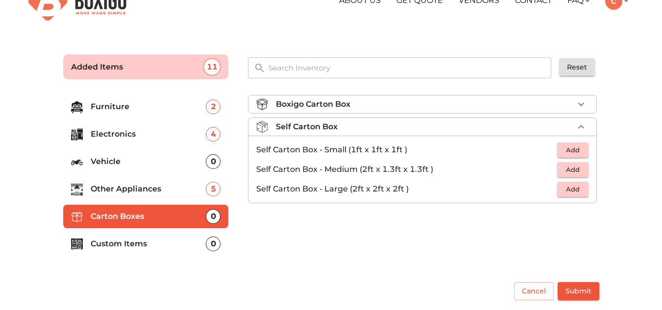
click at [330, 132] on p "Self Carton Box" at bounding box center [307, 127] width 62 height 12
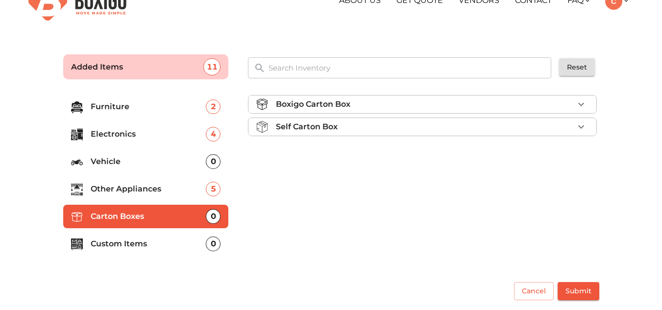
click at [126, 239] on p "Custom Items" at bounding box center [149, 244] width 116 height 12
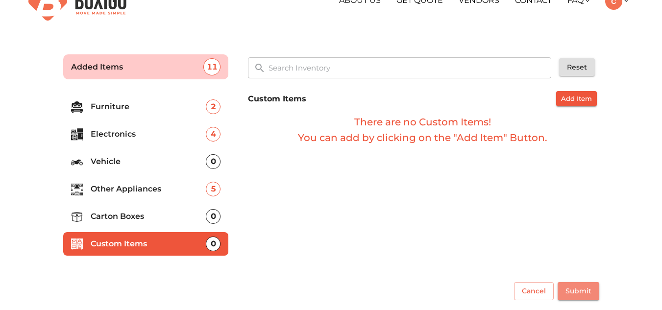
click at [574, 294] on span "Submit" at bounding box center [579, 291] width 26 height 12
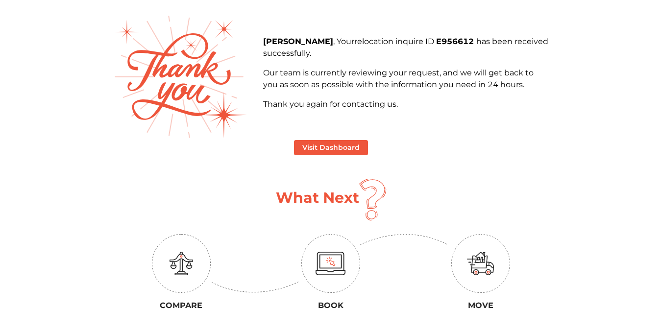
scroll to position [98, 0]
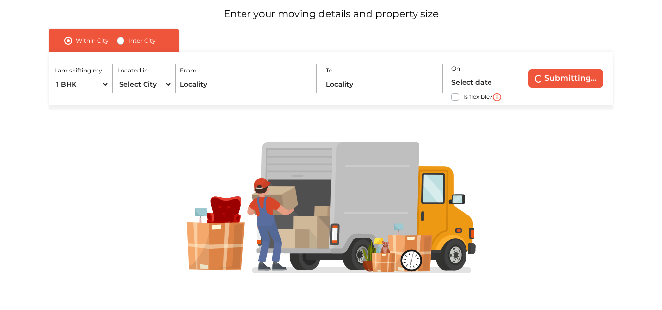
scroll to position [99, 0]
